Goal: Check status: Check status

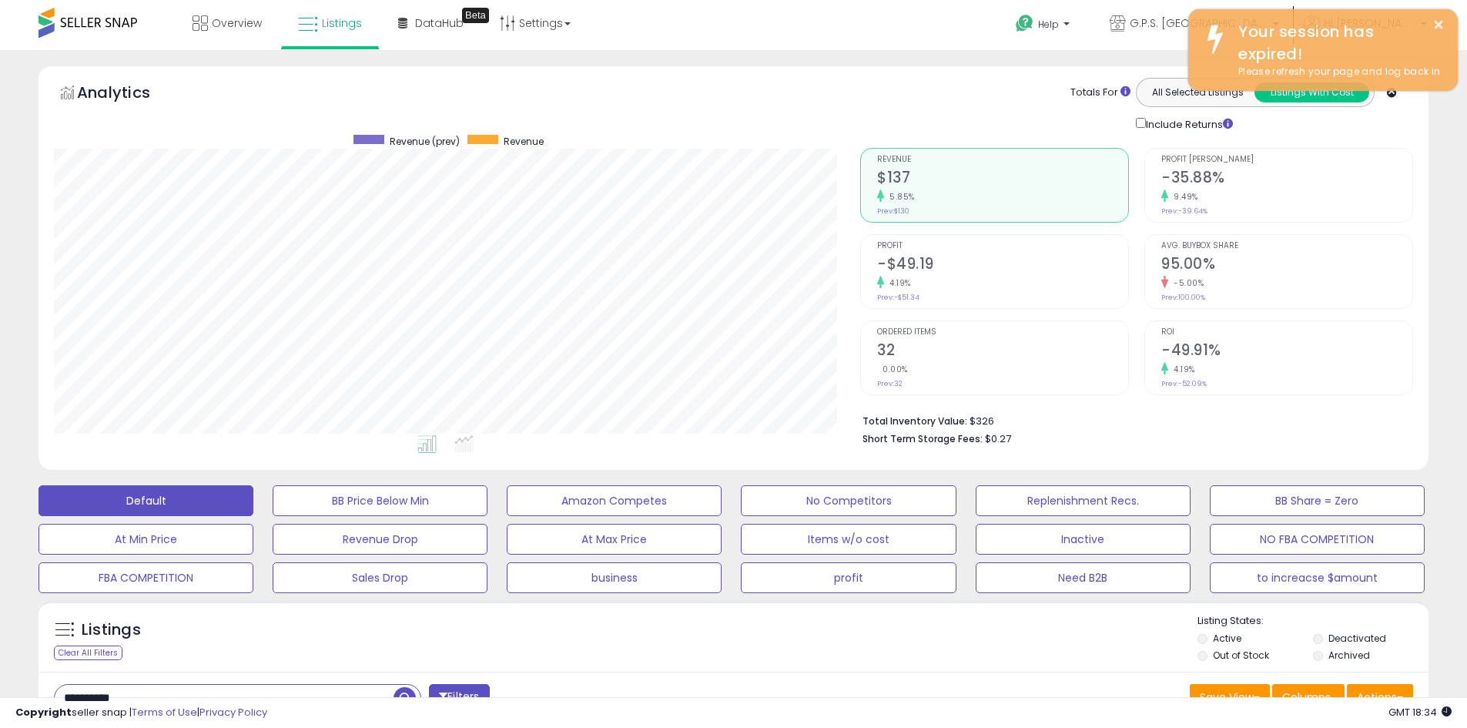
select select "**"
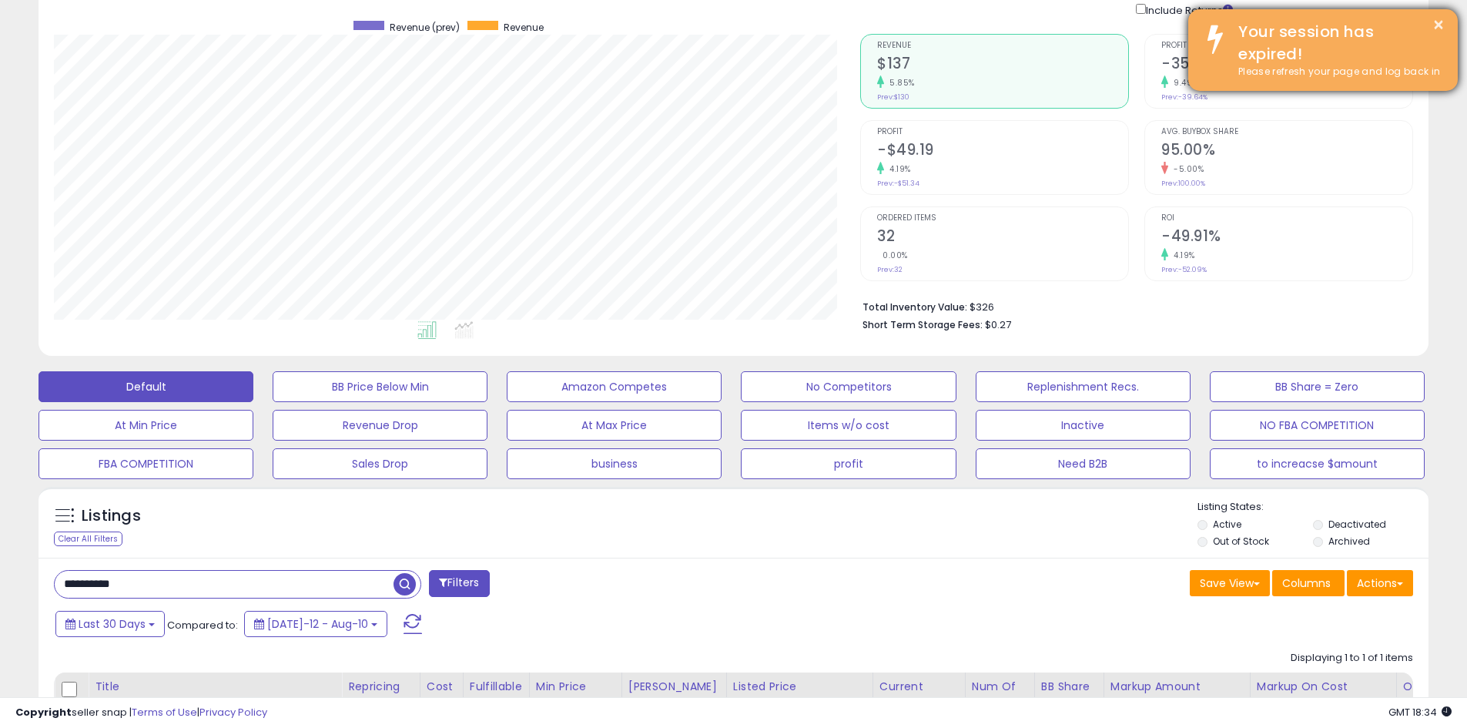
scroll to position [316, 806]
click at [1436, 25] on button "×" at bounding box center [1439, 24] width 12 height 19
